Goal: Task Accomplishment & Management: Manage account settings

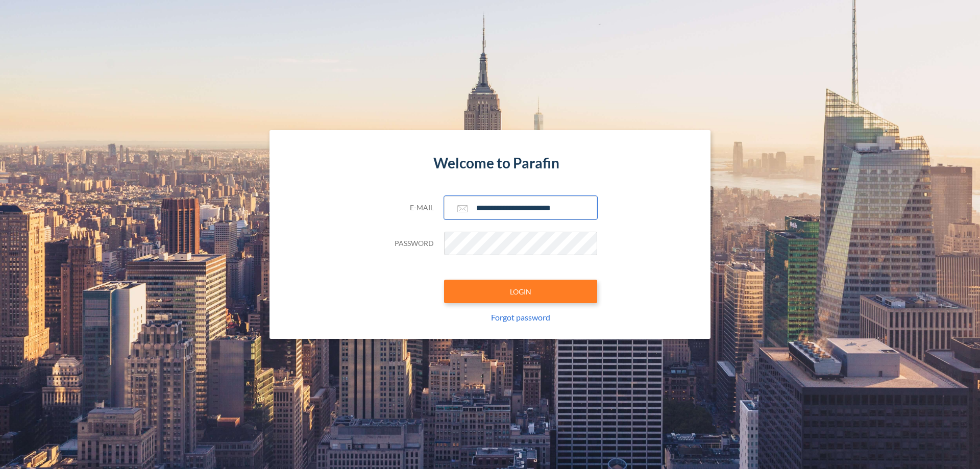
type input "**********"
click at [521, 292] on button "LOGIN" at bounding box center [520, 291] width 153 height 23
